Goal: Complete application form

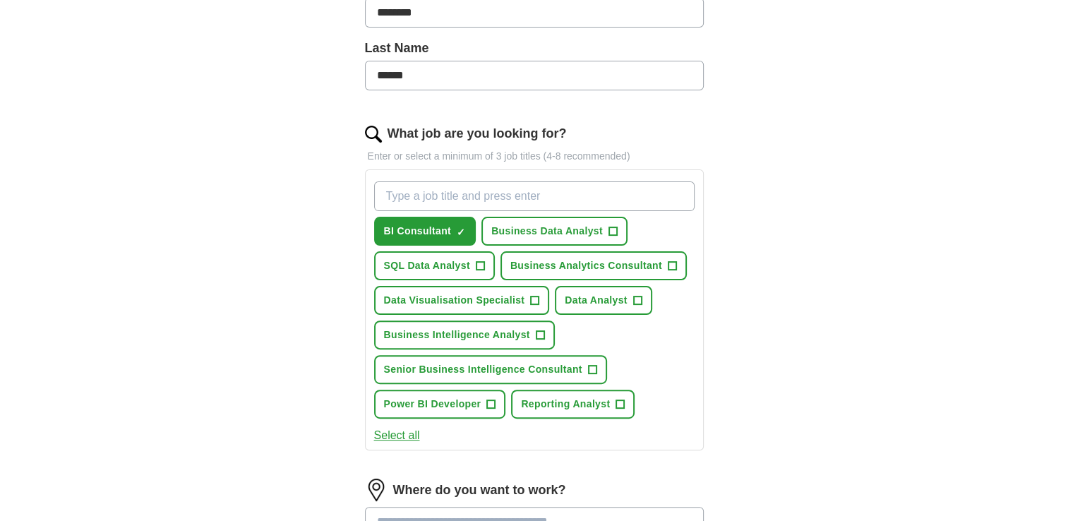
scroll to position [350, 0]
click at [613, 234] on span "+" at bounding box center [612, 231] width 8 height 11
click at [671, 262] on span "+" at bounding box center [672, 265] width 8 height 11
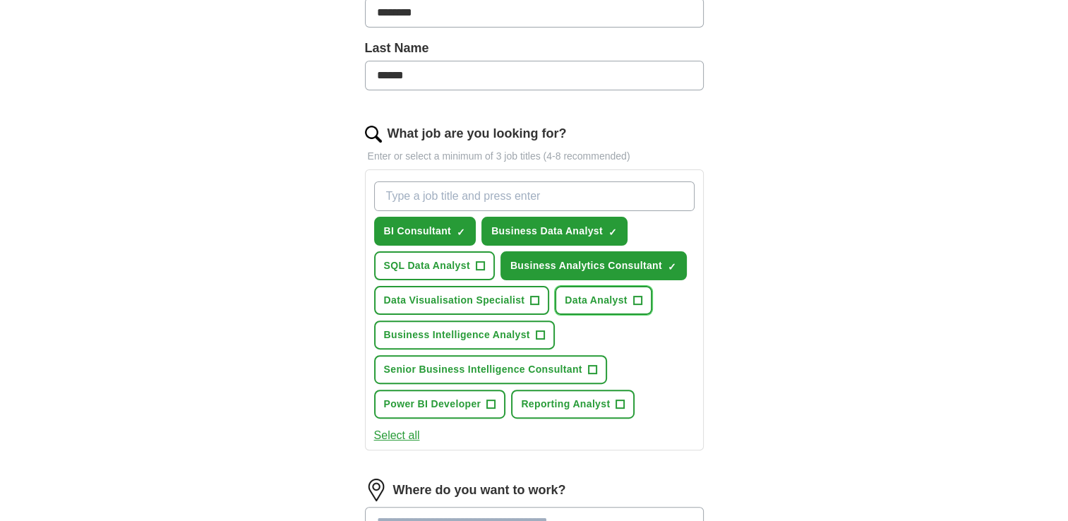
click at [634, 296] on span "+" at bounding box center [637, 300] width 8 height 11
click at [537, 332] on span "+" at bounding box center [540, 335] width 8 height 11
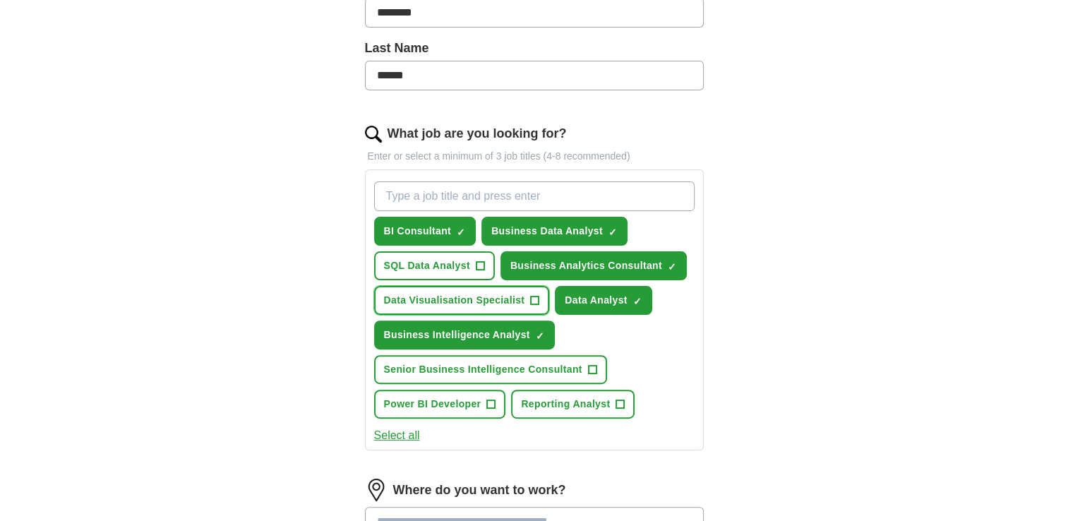
click at [534, 300] on span "+" at bounding box center [535, 300] width 8 height 11
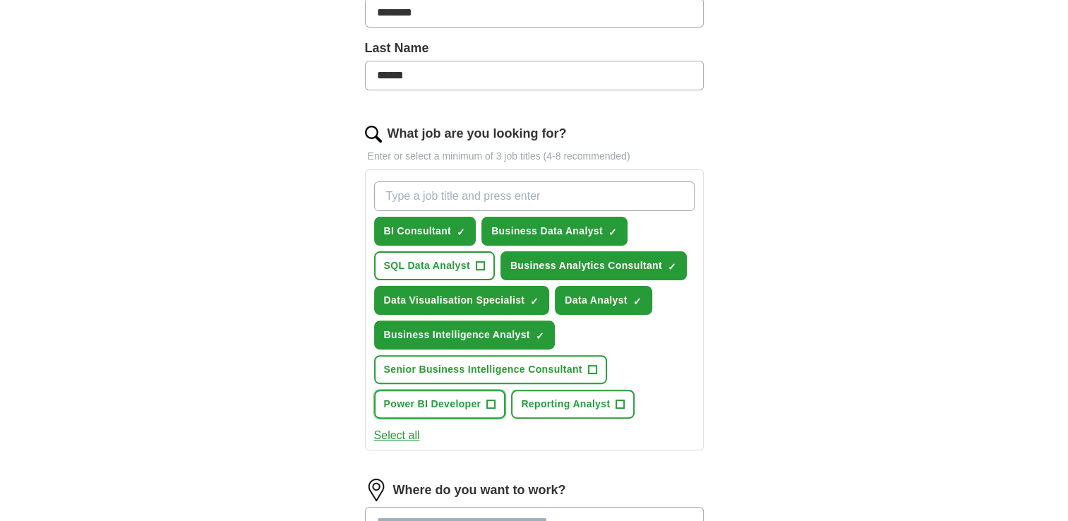
click at [489, 399] on span "+" at bounding box center [491, 404] width 8 height 11
click at [590, 390] on button "Reporting Analyst +" at bounding box center [572, 404] width 123 height 29
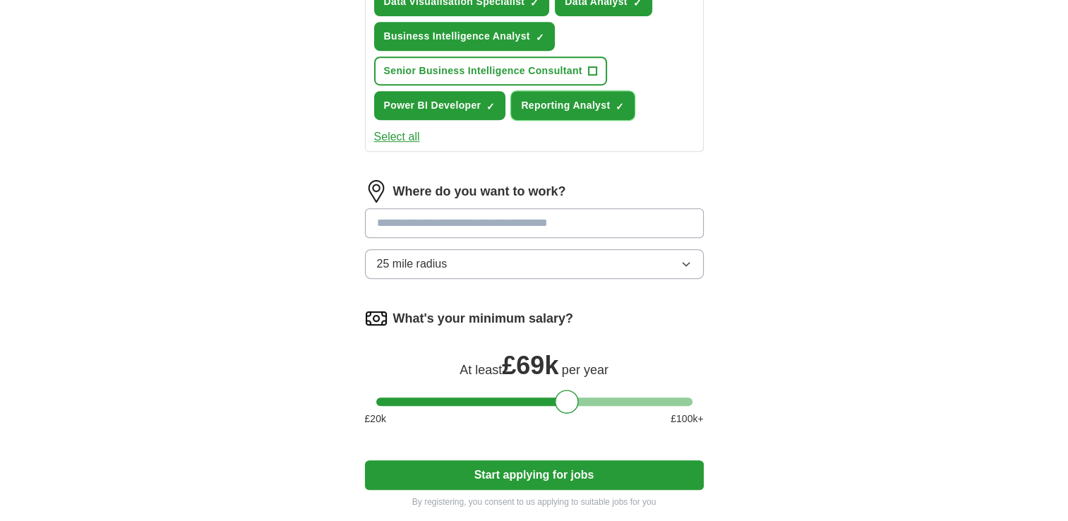
scroll to position [646, 0]
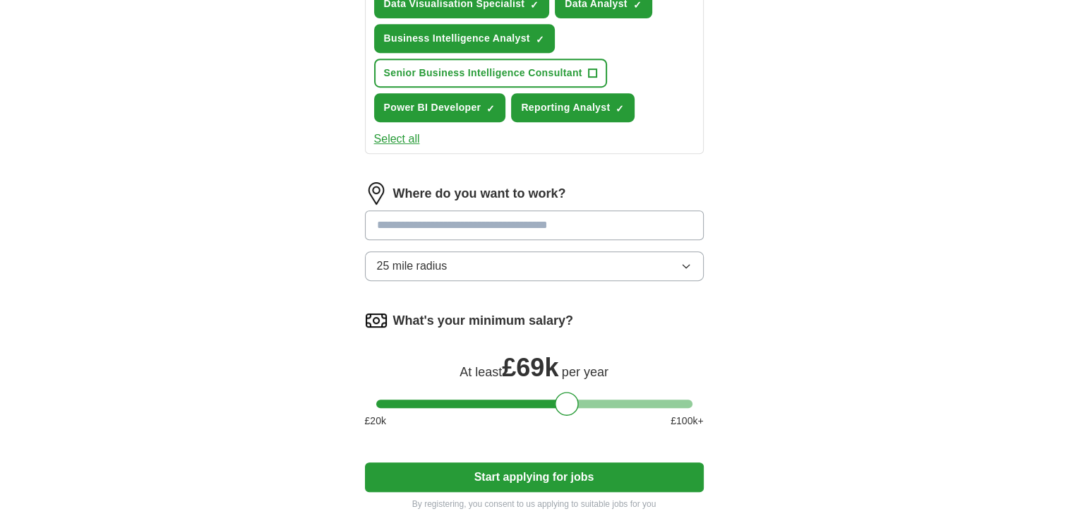
click at [617, 233] on input at bounding box center [534, 225] width 339 height 30
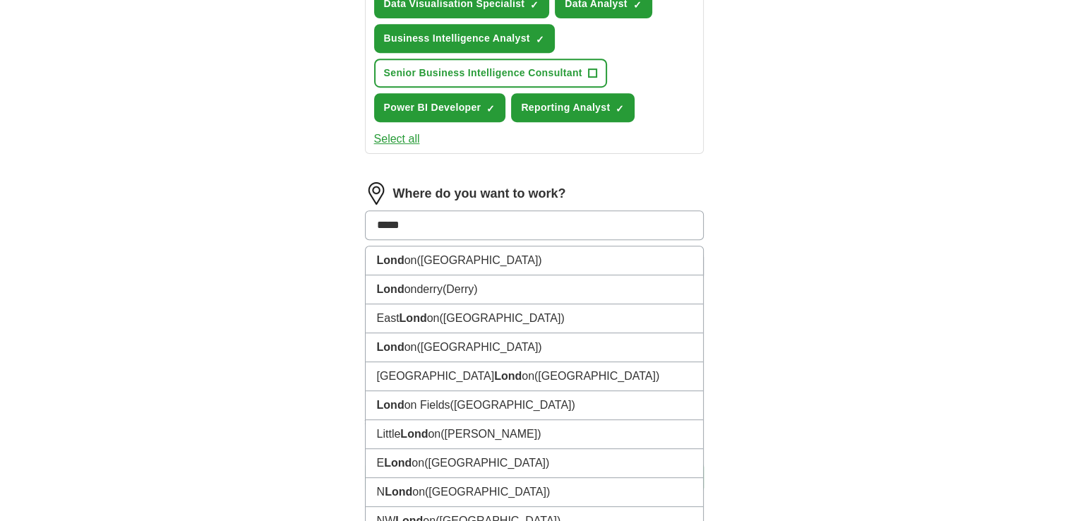
type input "******"
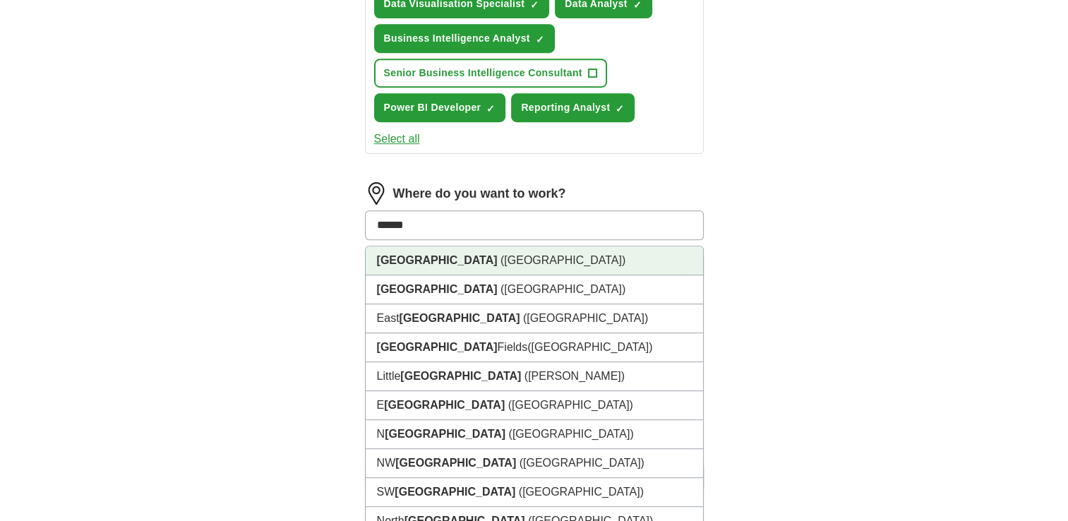
click at [459, 256] on li "[GEOGRAPHIC_DATA] ([GEOGRAPHIC_DATA])" at bounding box center [534, 260] width 337 height 29
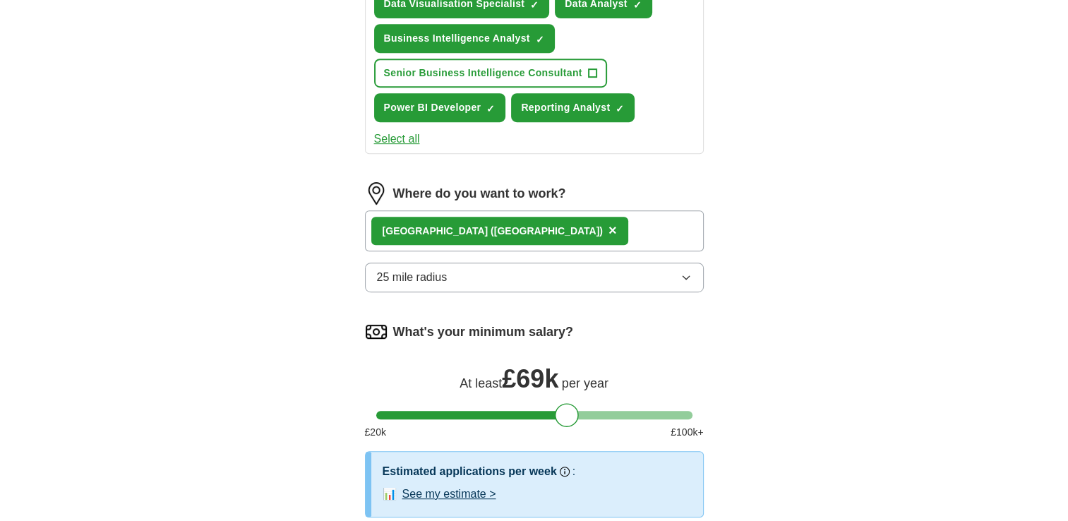
click at [540, 234] on div "[GEOGRAPHIC_DATA] ([GEOGRAPHIC_DATA]) ×" at bounding box center [534, 230] width 339 height 41
click at [512, 222] on div "[GEOGRAPHIC_DATA] ([GEOGRAPHIC_DATA]) ×" at bounding box center [534, 230] width 339 height 41
click at [495, 227] on div "[GEOGRAPHIC_DATA] ([GEOGRAPHIC_DATA]) ×" at bounding box center [534, 230] width 339 height 41
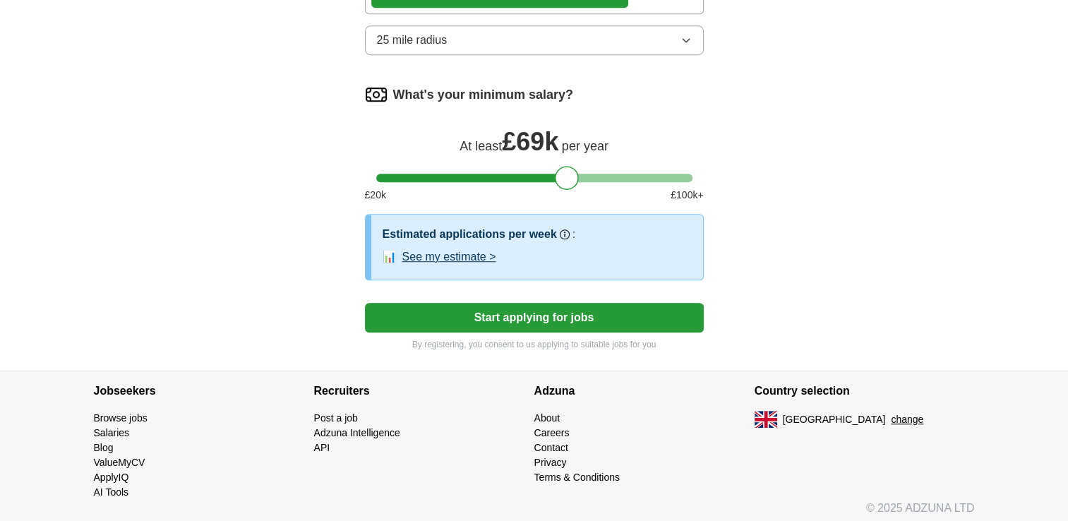
click at [540, 308] on button "Start applying for jobs" at bounding box center [534, 318] width 339 height 30
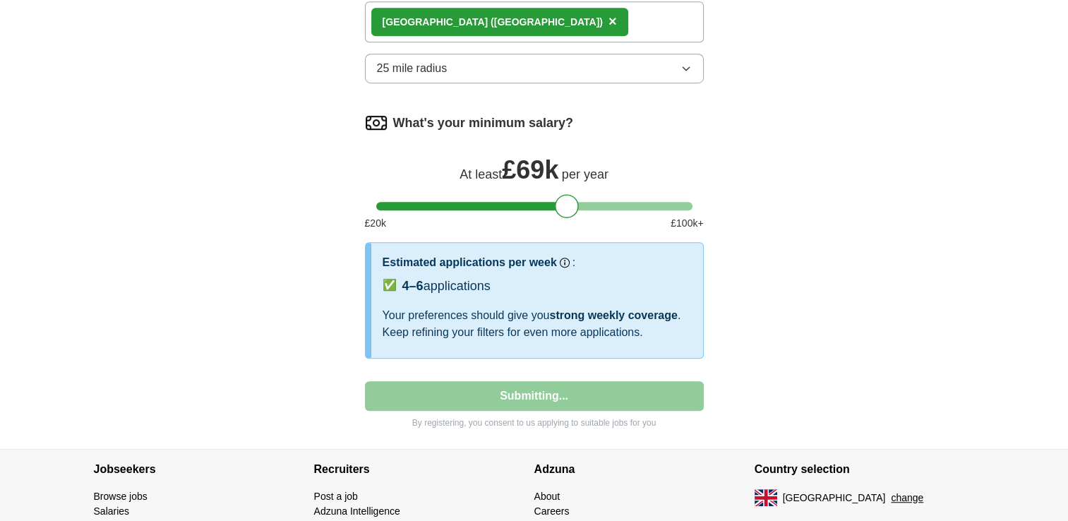
select select "**"
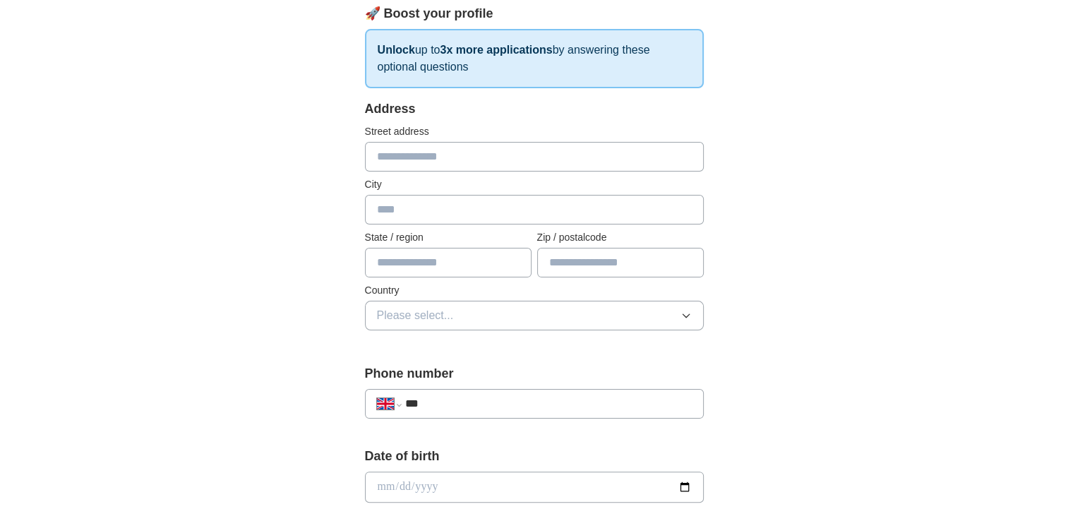
scroll to position [206, 0]
click at [469, 151] on input "text" at bounding box center [534, 158] width 339 height 30
type input "**********"
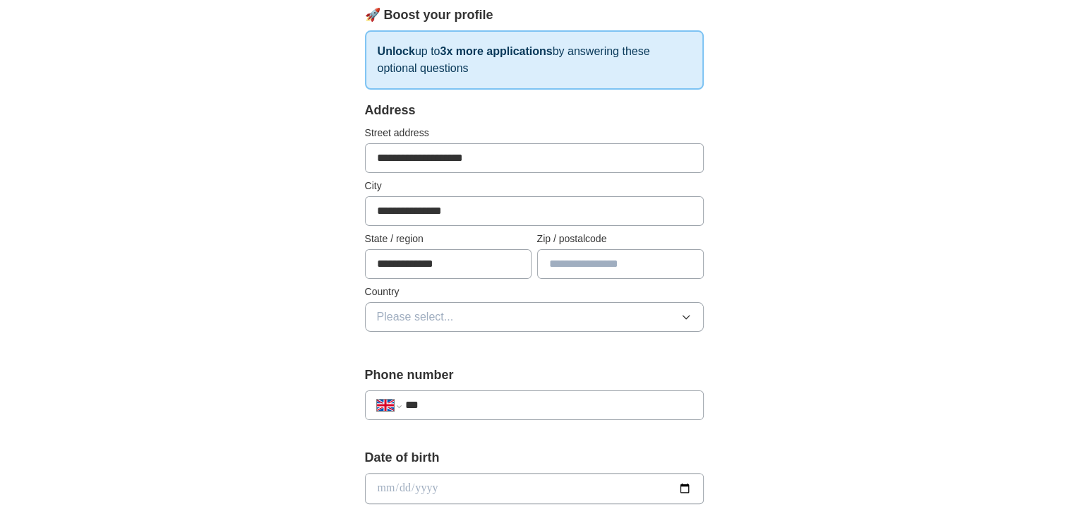
type input "******"
click at [476, 253] on input "**********" at bounding box center [448, 264] width 167 height 30
drag, startPoint x: 476, startPoint y: 253, endPoint x: 337, endPoint y: 267, distance: 140.4
click at [337, 267] on div "**********" at bounding box center [534, 509] width 452 height 1187
type input "*"
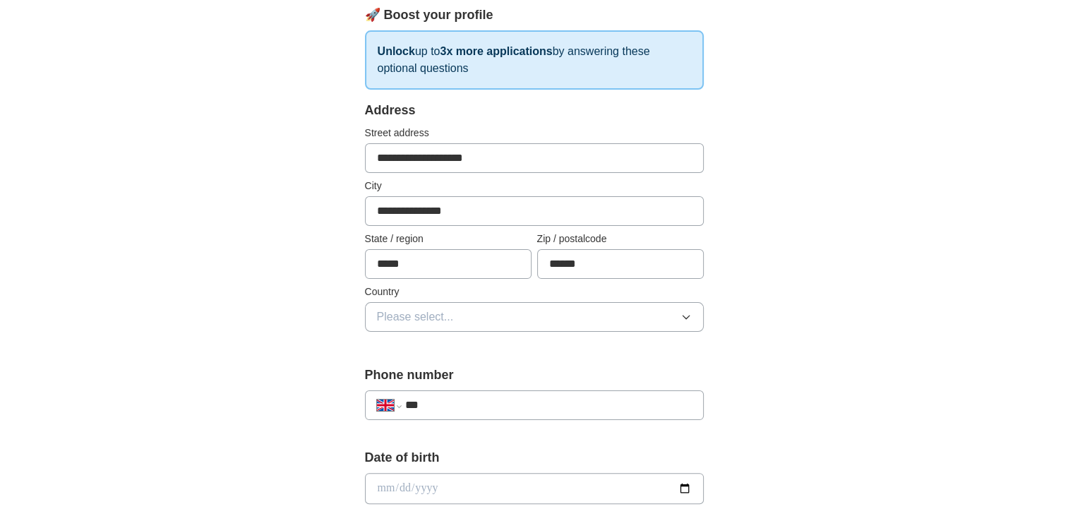
type input "*****"
click at [403, 320] on span "Please select..." at bounding box center [415, 316] width 77 height 17
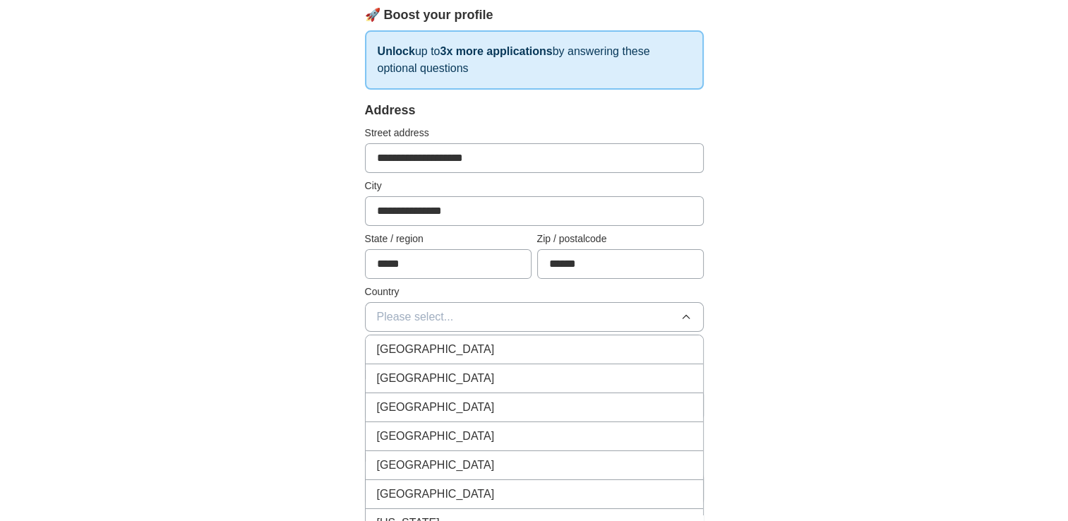
click at [411, 351] on span "[GEOGRAPHIC_DATA]" at bounding box center [436, 349] width 118 height 17
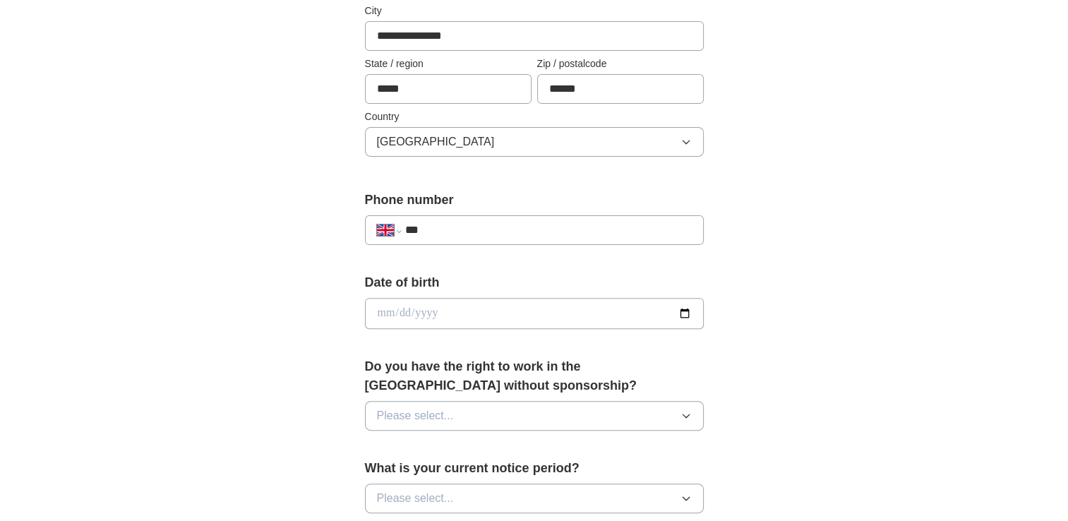
scroll to position [381, 0]
click at [437, 222] on input "***" at bounding box center [547, 230] width 287 height 17
type input "**********"
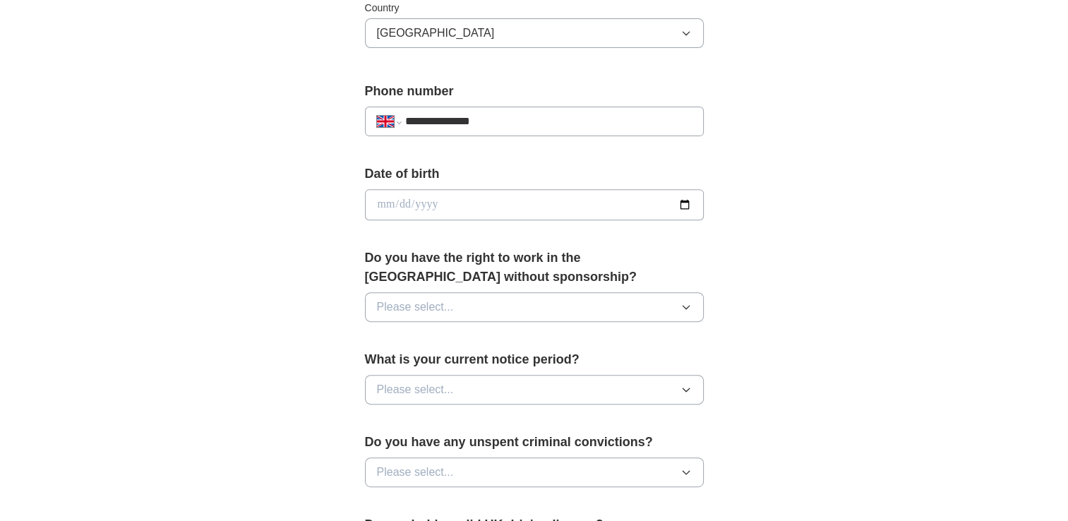
scroll to position [490, 0]
click at [373, 315] on button "Please select..." at bounding box center [534, 306] width 339 height 30
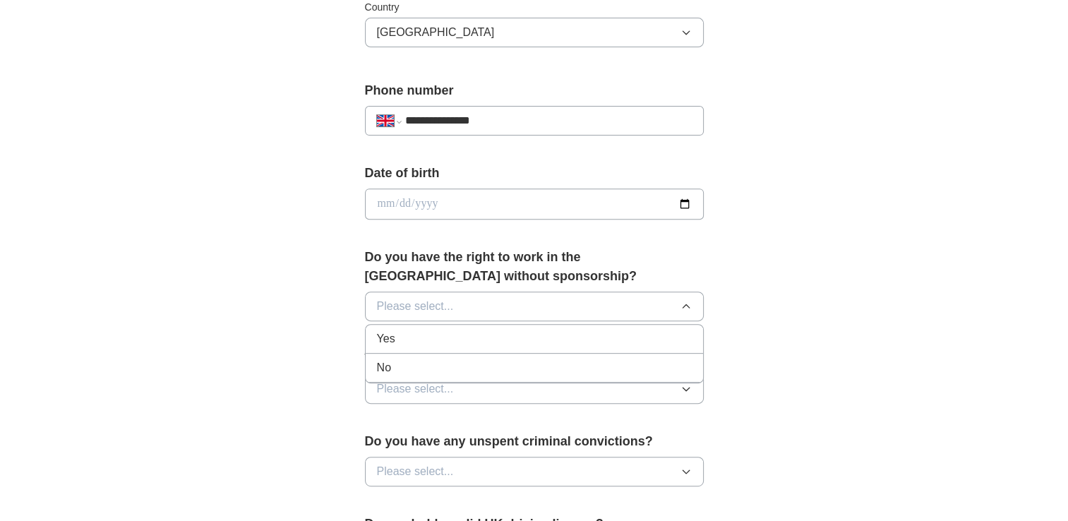
click at [384, 340] on span "Yes" at bounding box center [386, 338] width 18 height 17
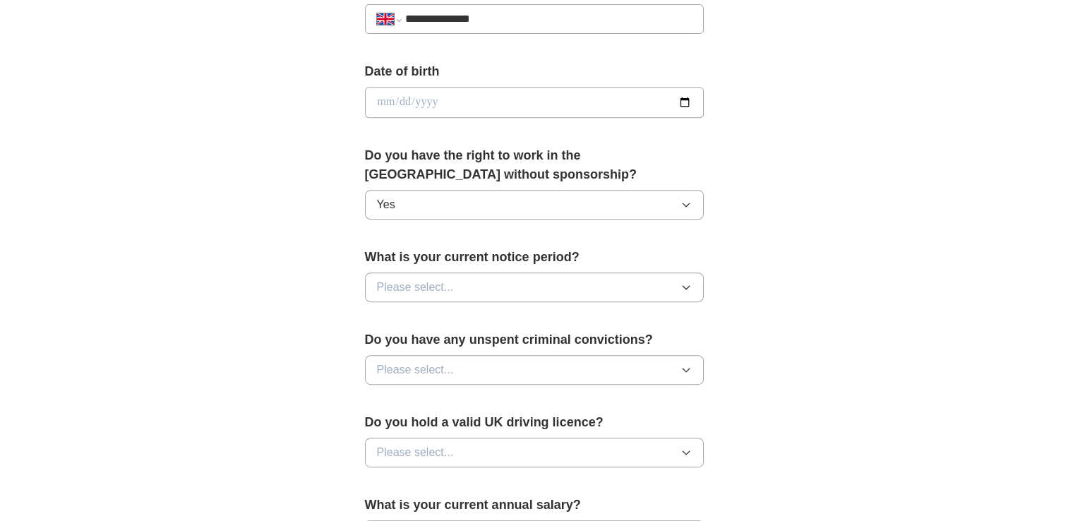
scroll to position [601, 0]
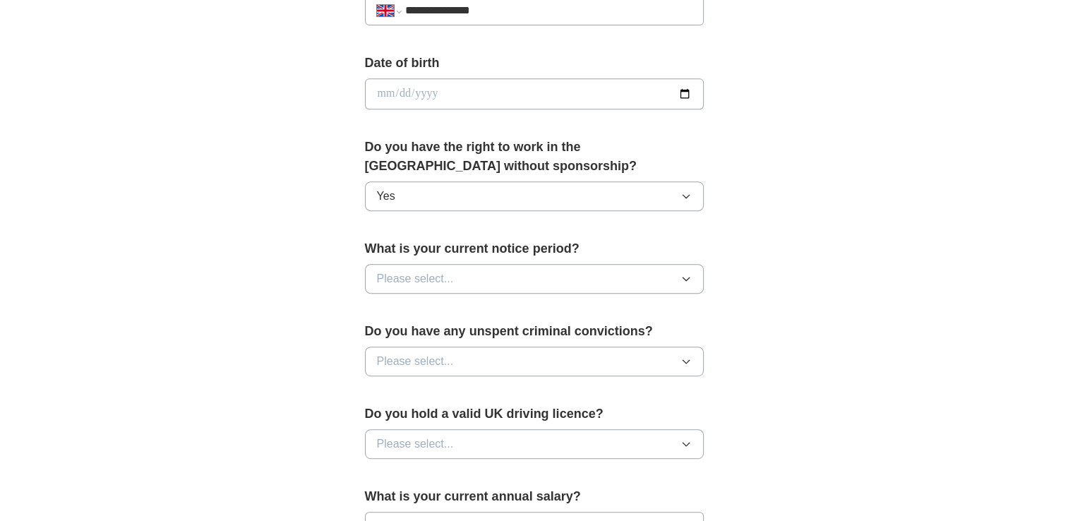
click at [441, 275] on span "Please select..." at bounding box center [415, 278] width 77 height 17
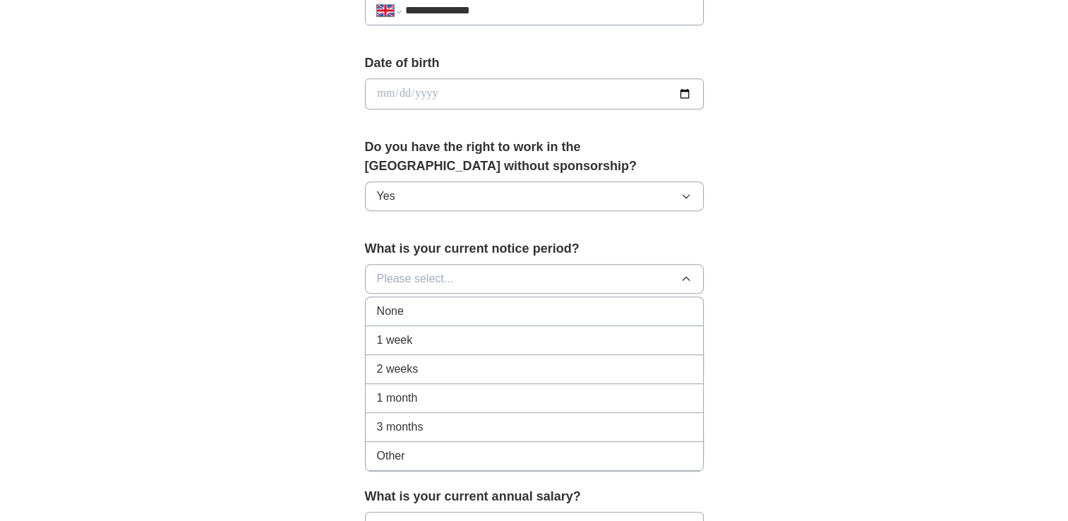
click at [406, 363] on span "2 weeks" at bounding box center [398, 369] width 42 height 17
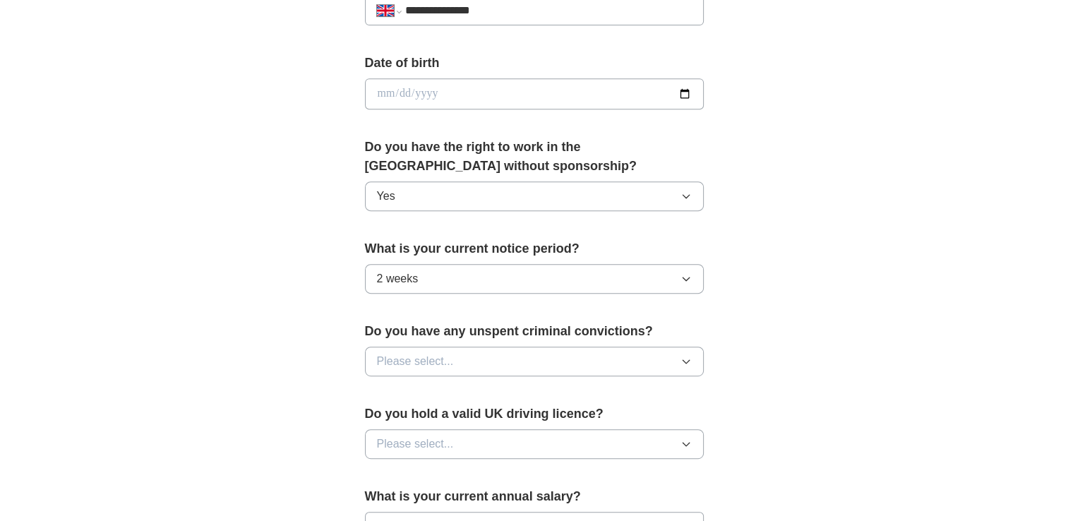
scroll to position [626, 0]
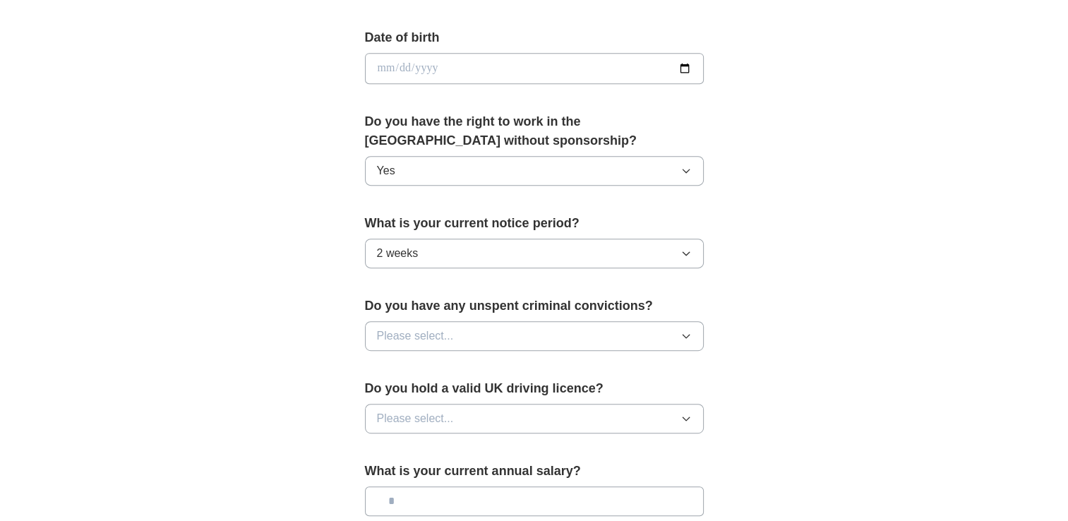
click at [432, 323] on button "Please select..." at bounding box center [534, 336] width 339 height 30
click at [392, 389] on div "No" at bounding box center [534, 397] width 315 height 17
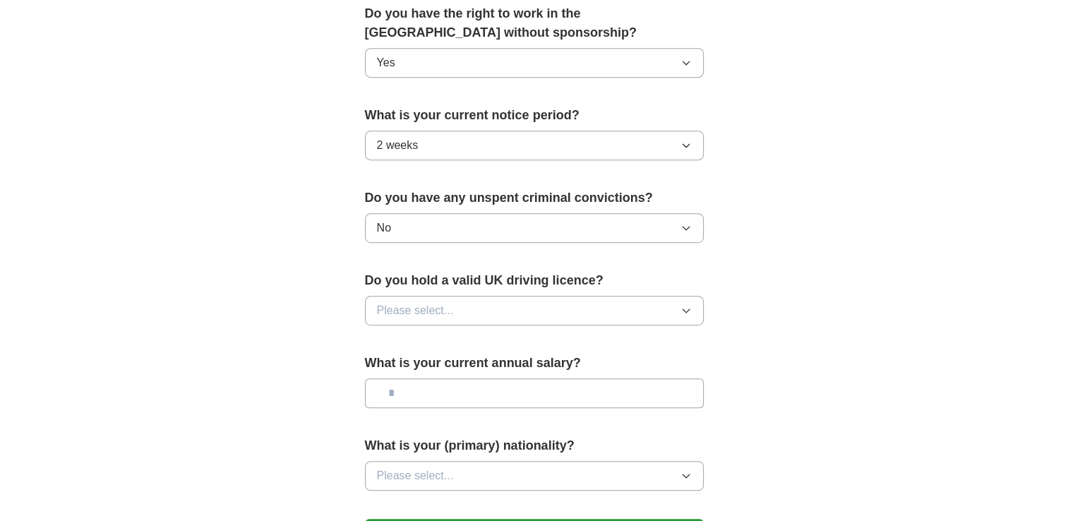
scroll to position [734, 0]
click at [462, 296] on button "Please select..." at bounding box center [534, 311] width 339 height 30
click at [409, 366] on div "No" at bounding box center [534, 371] width 315 height 17
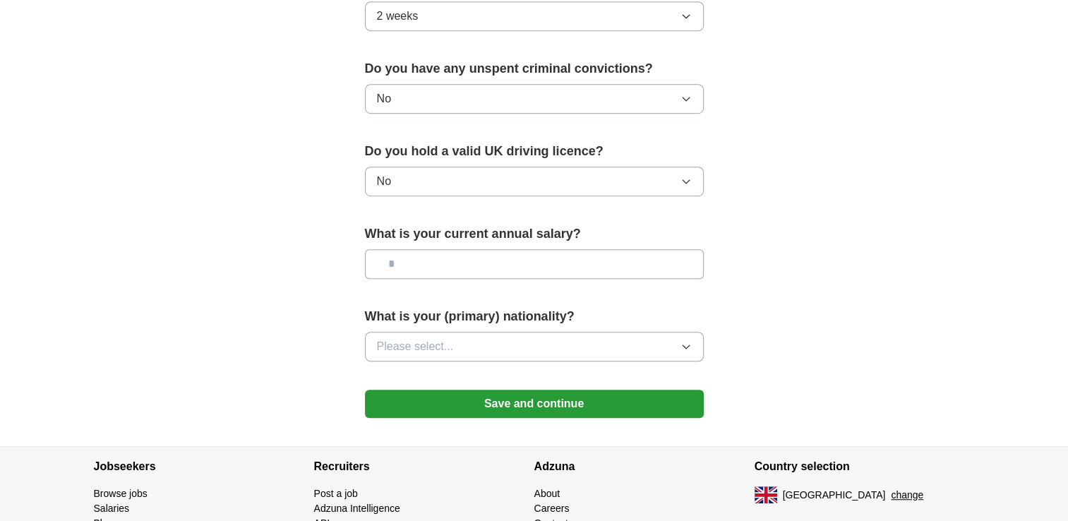
scroll to position [864, 0]
click at [412, 341] on span "Please select..." at bounding box center [415, 345] width 77 height 17
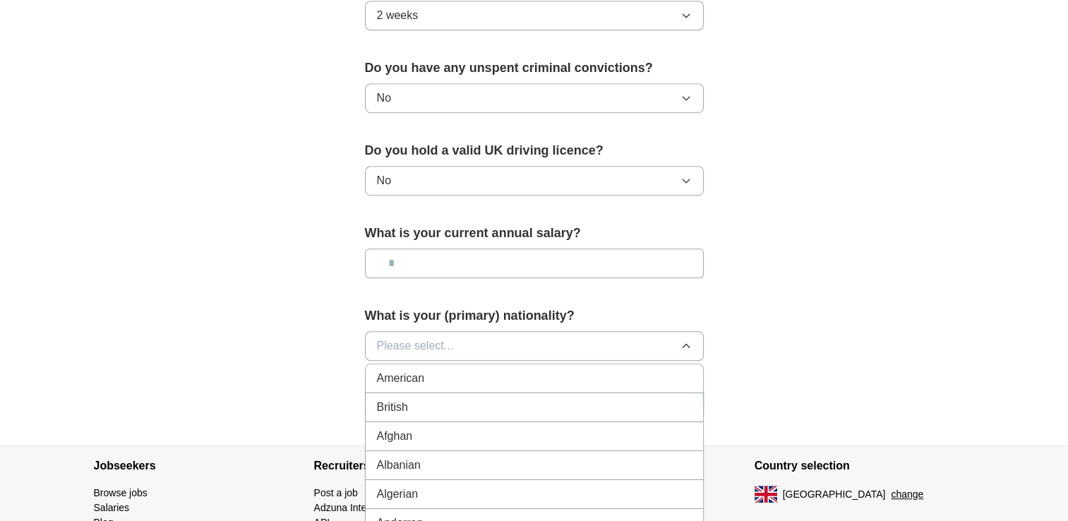
click at [412, 341] on span "Please select..." at bounding box center [415, 345] width 77 height 17
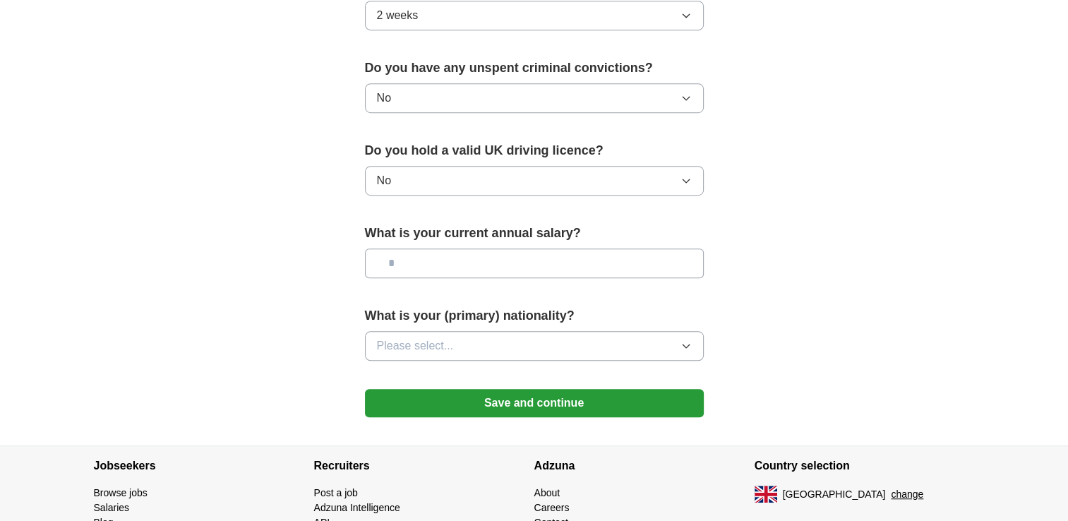
click at [450, 398] on button "Save and continue" at bounding box center [534, 403] width 339 height 28
